Goal: Information Seeking & Learning: Learn about a topic

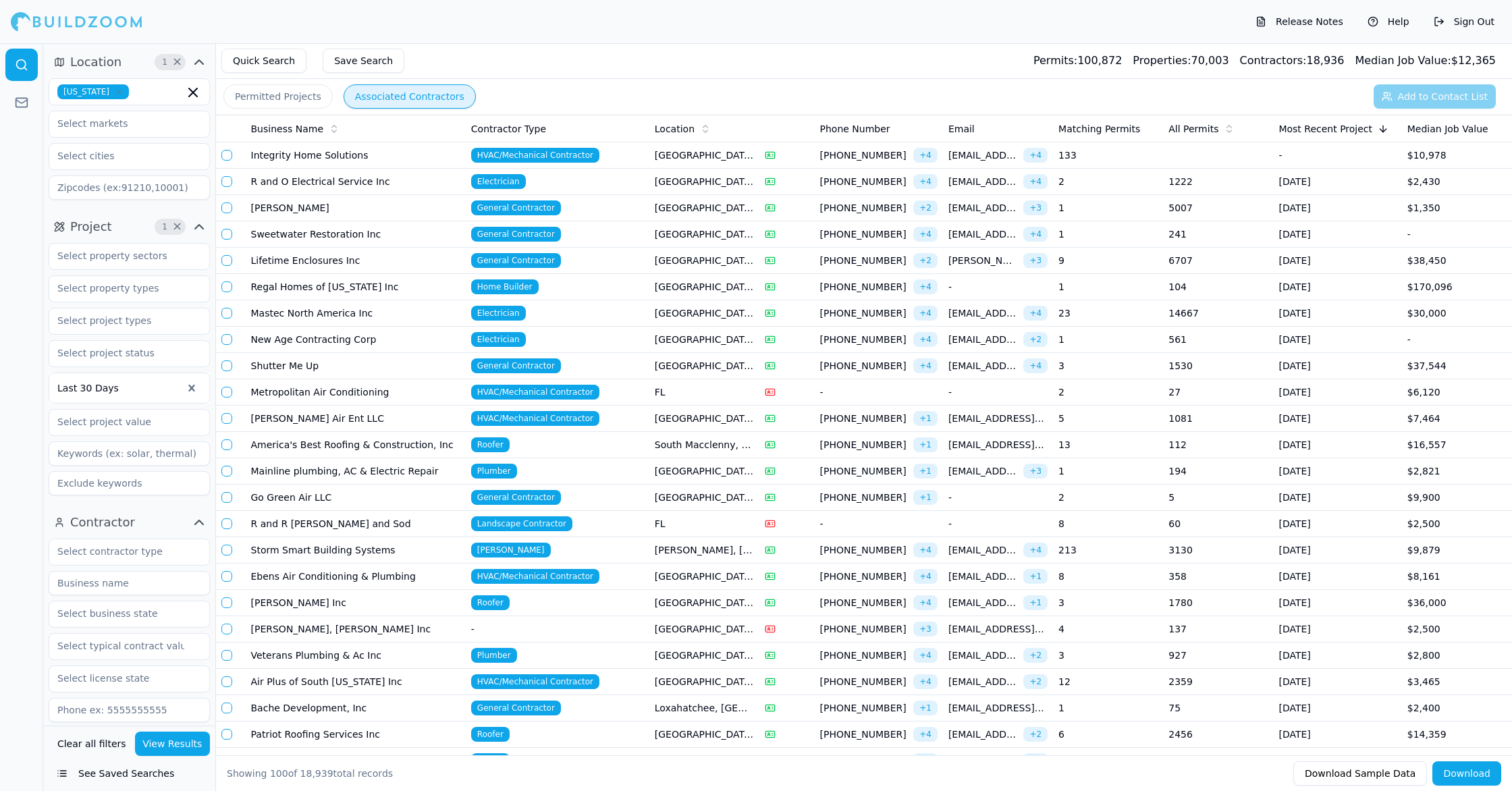
click at [946, 42] on div "Release Notes Help Sign Out" at bounding box center [756, 22] width 1512 height 43
click at [183, 124] on input "text" at bounding box center [121, 123] width 143 height 24
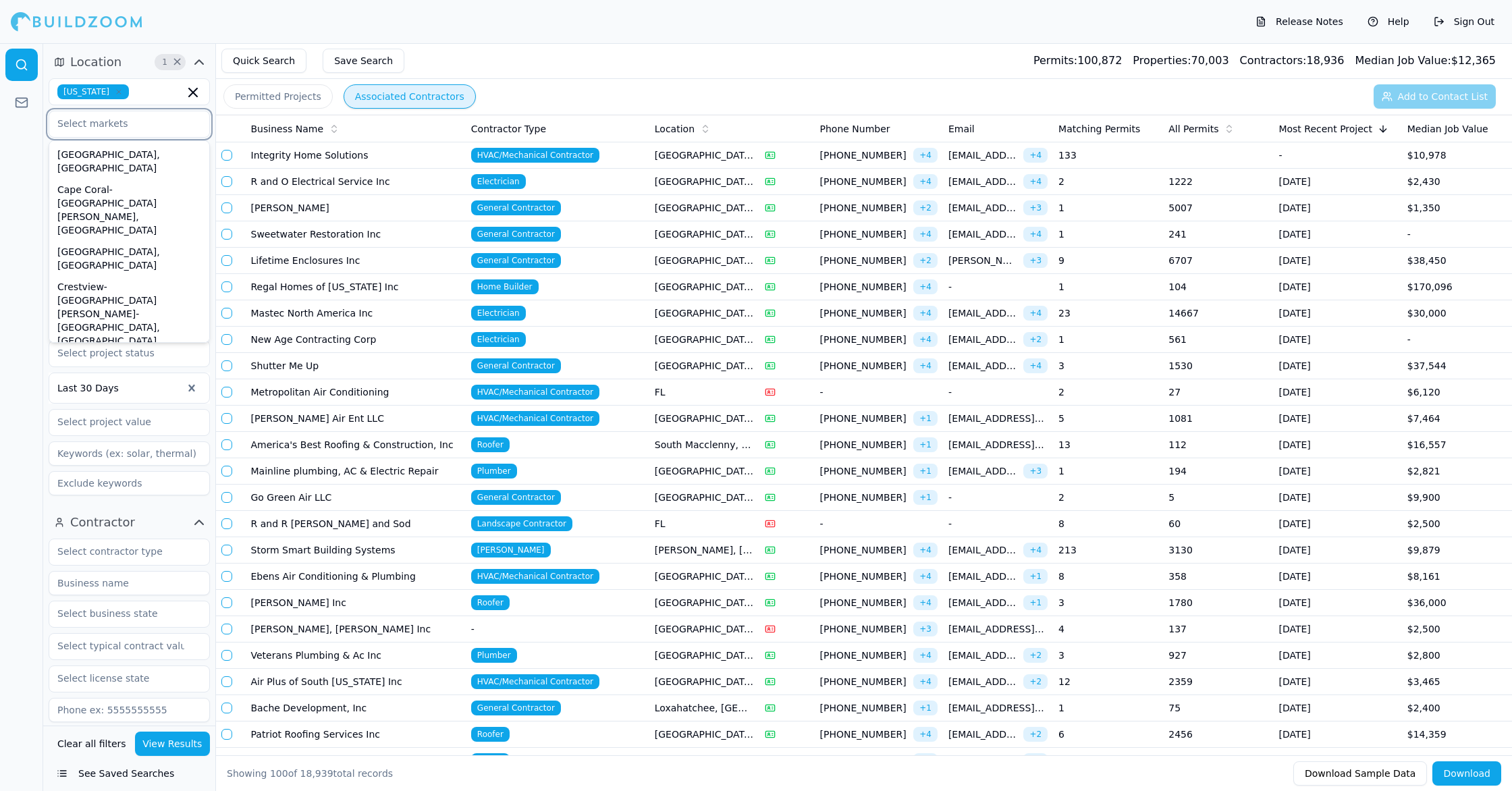
click at [185, 352] on div "Deltona-[GEOGRAPHIC_DATA]-[GEOGRAPHIC_DATA], [GEOGRAPHIC_DATA]" at bounding box center [129, 376] width 155 height 49
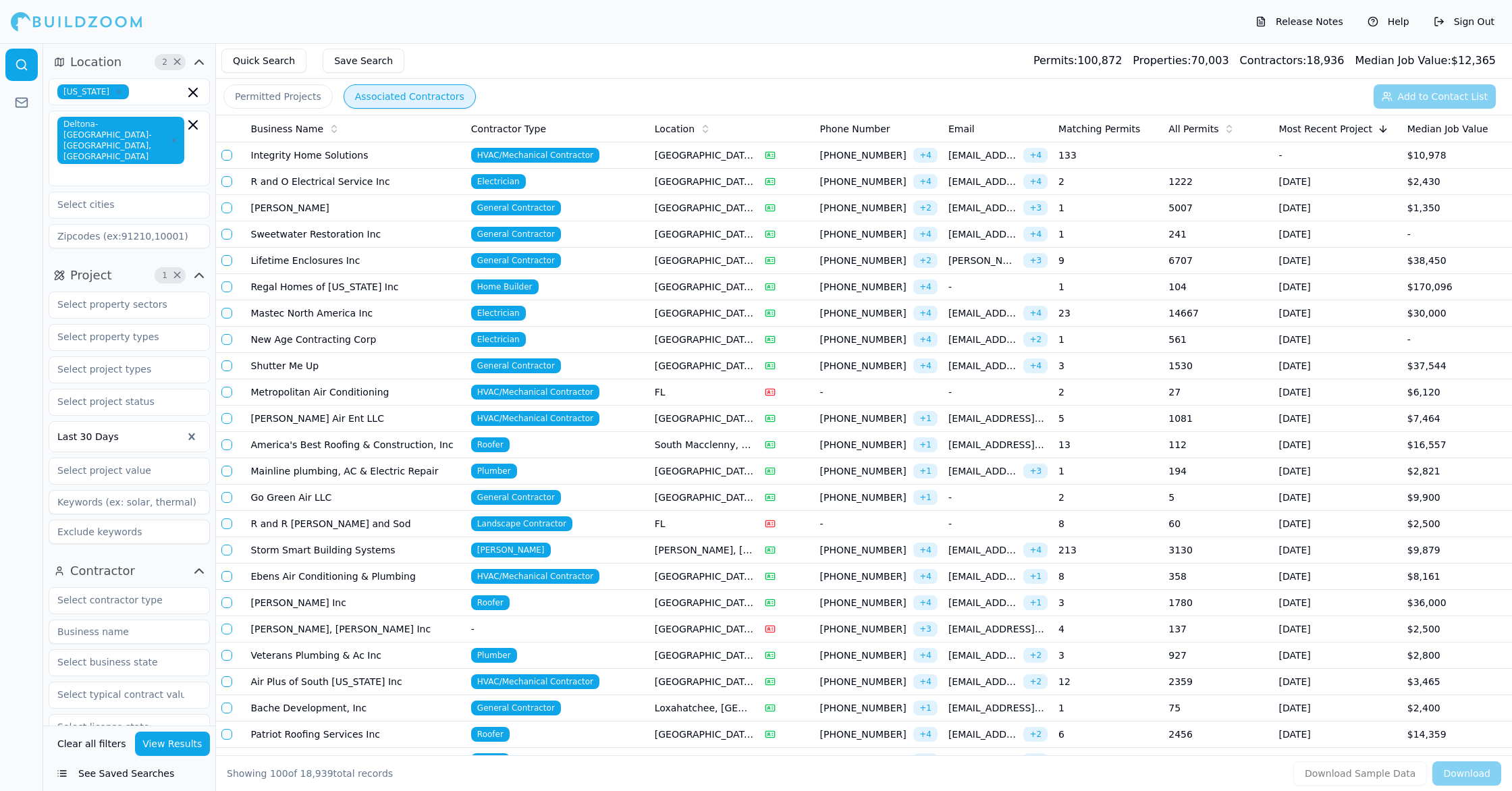
click at [183, 733] on button "View Results" at bounding box center [173, 743] width 76 height 24
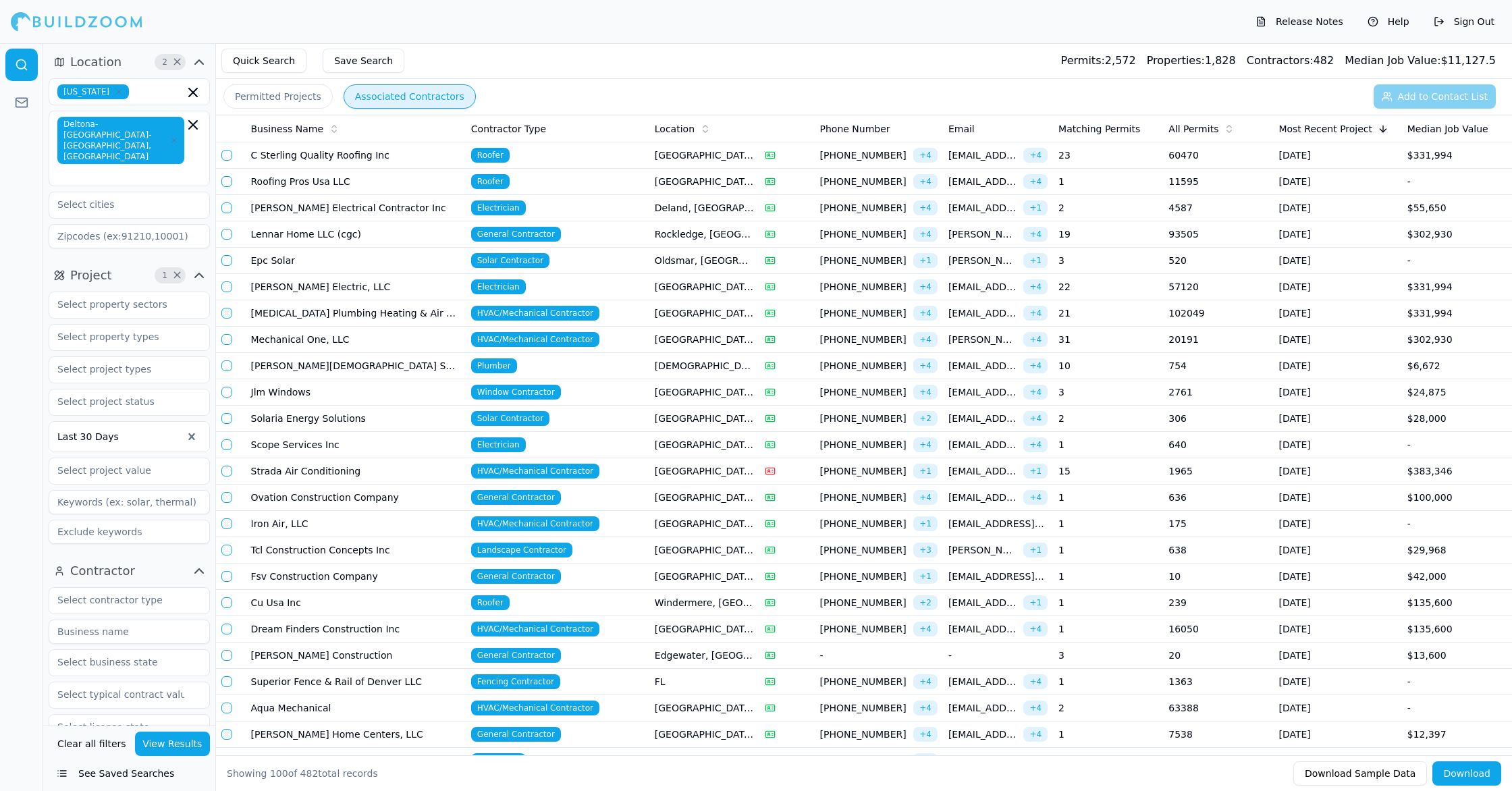
click at [613, 165] on td "Roofer" at bounding box center [557, 155] width 184 height 26
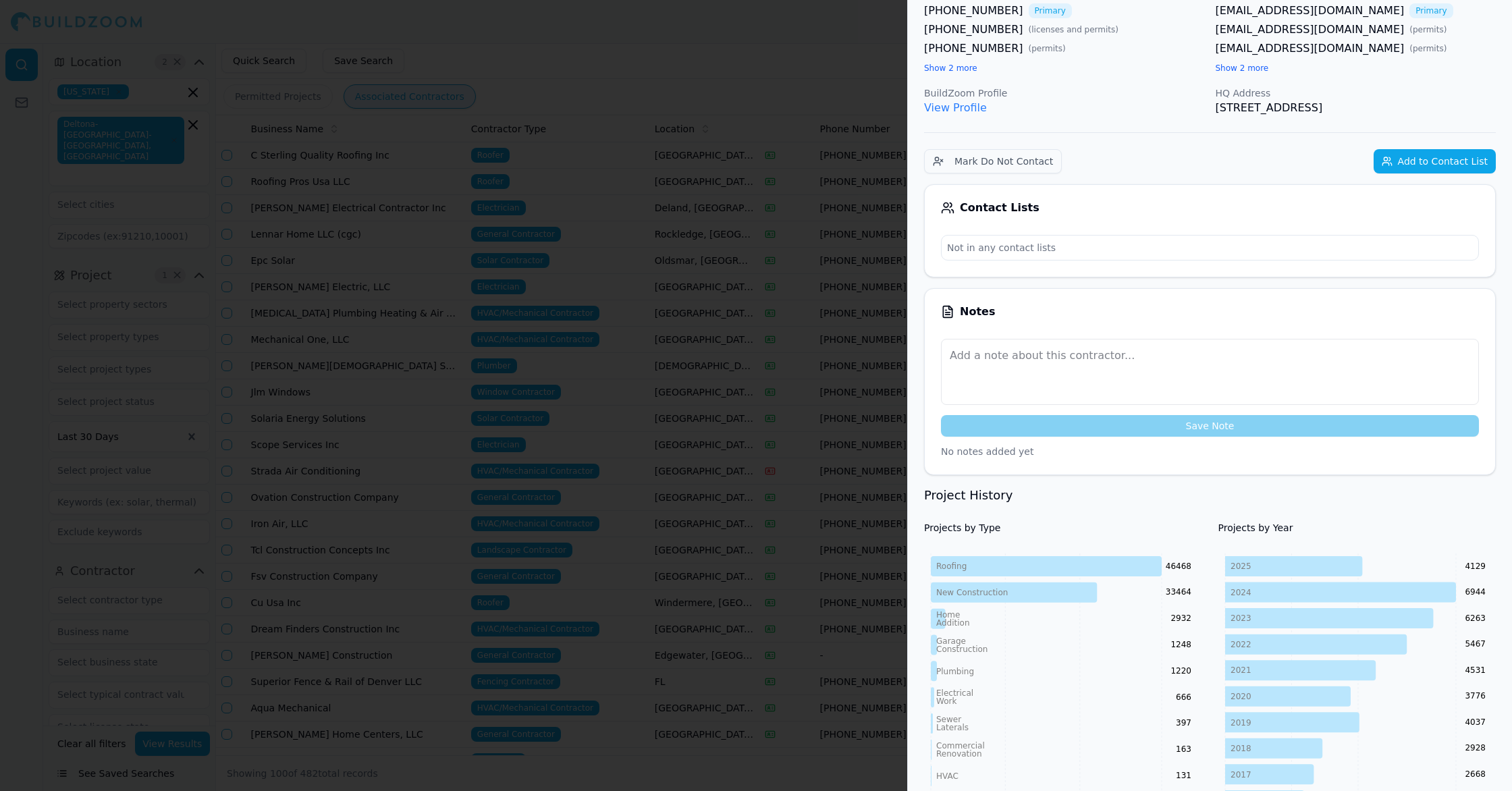
scroll to position [127, 0]
click at [858, 527] on div at bounding box center [756, 396] width 1512 height 791
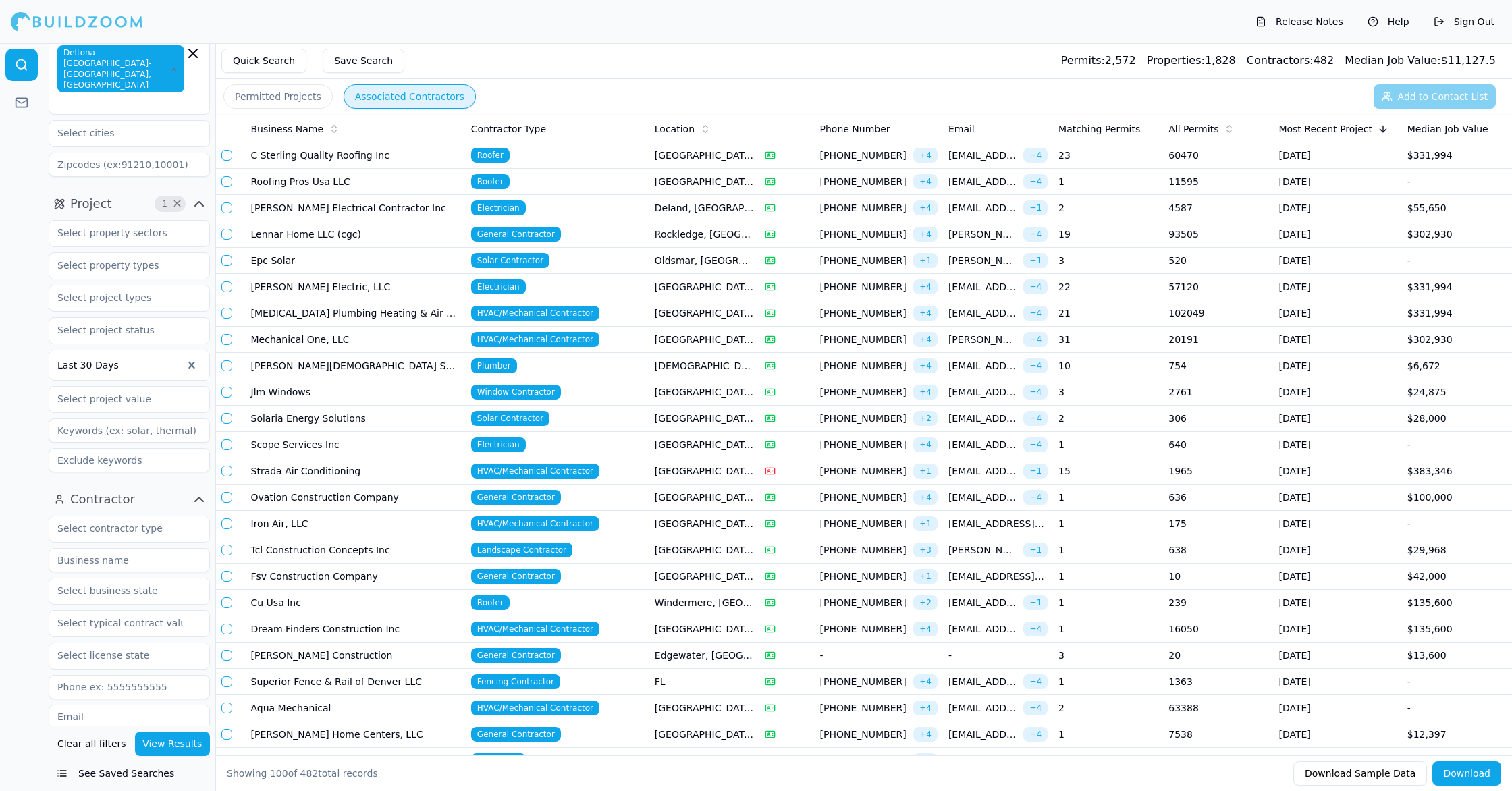
scroll to position [0, 0]
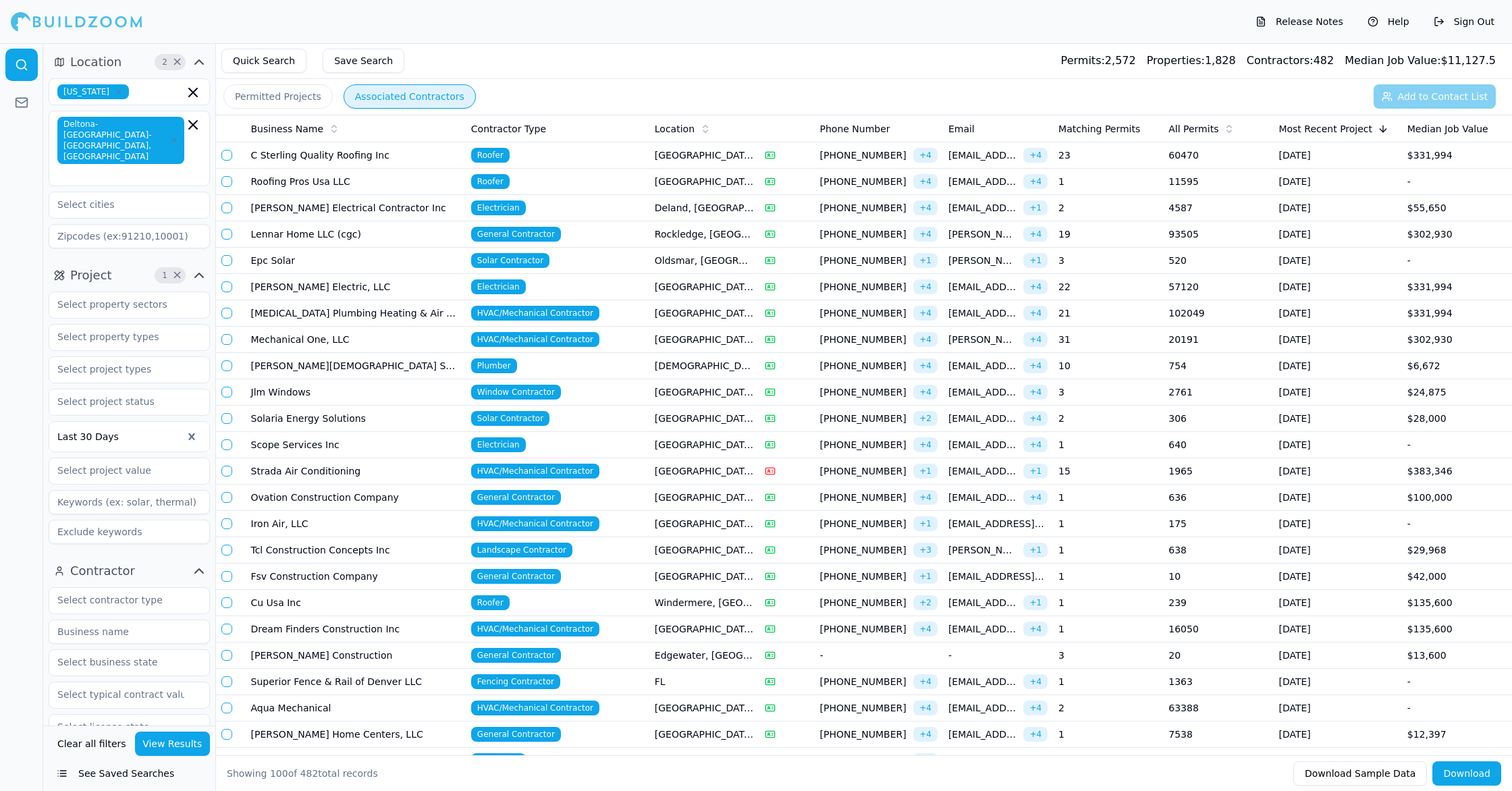
click at [630, 235] on td "General Contractor" at bounding box center [557, 235] width 184 height 26
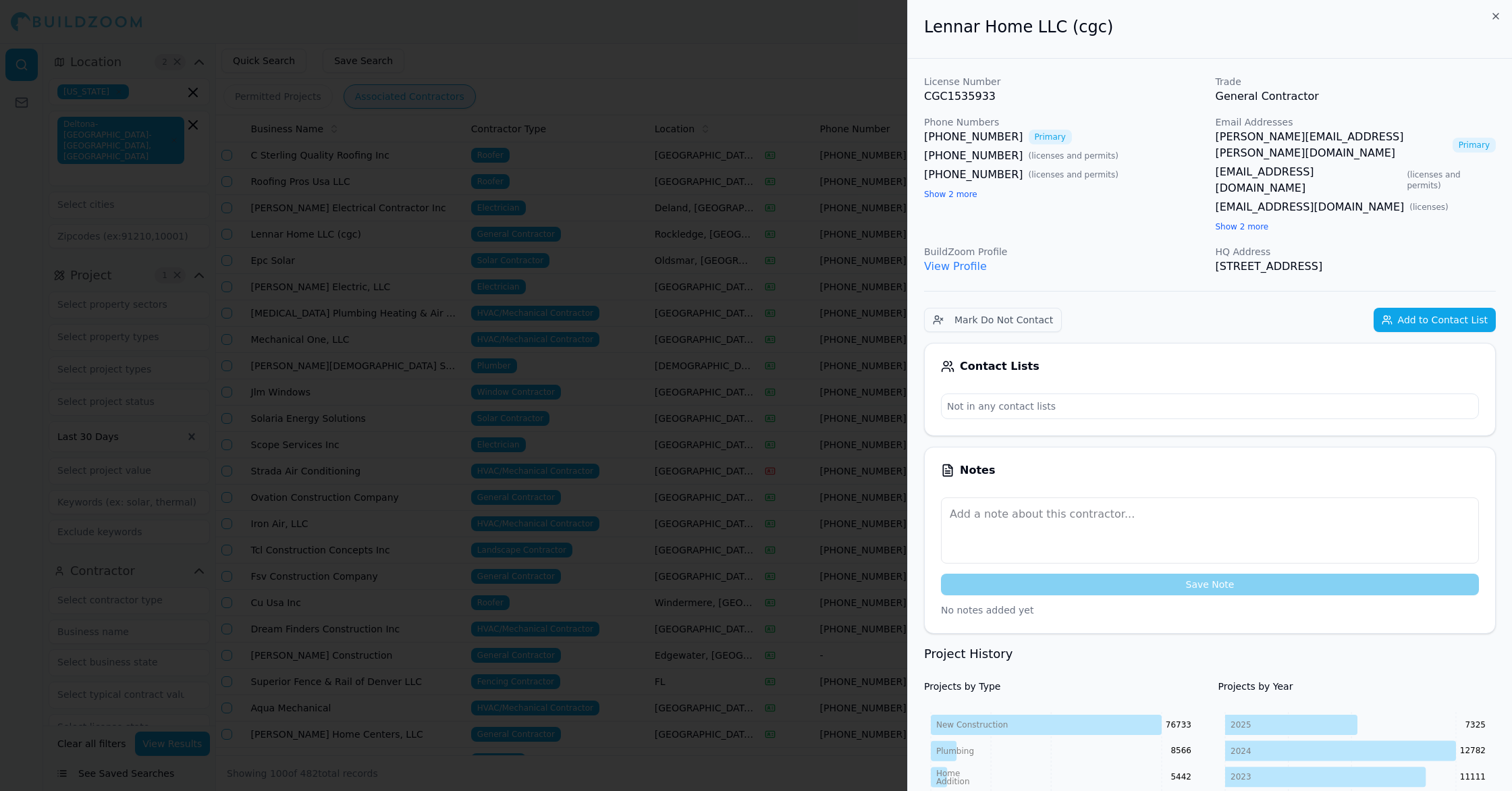
click at [949, 196] on button "Show 2 more" at bounding box center [951, 194] width 53 height 11
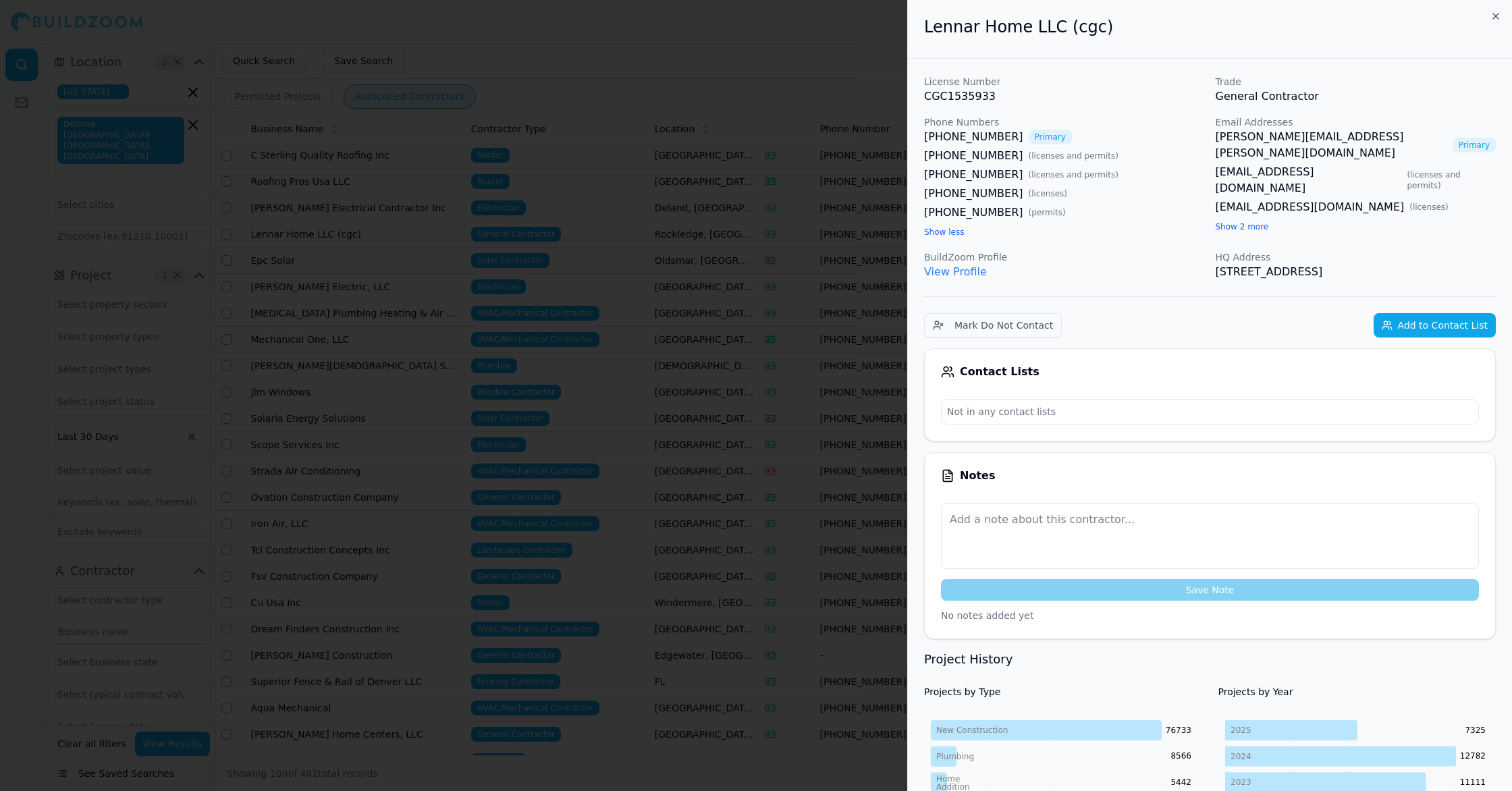
click at [738, 230] on div at bounding box center [756, 396] width 1512 height 791
